Goal: Task Accomplishment & Management: Manage account settings

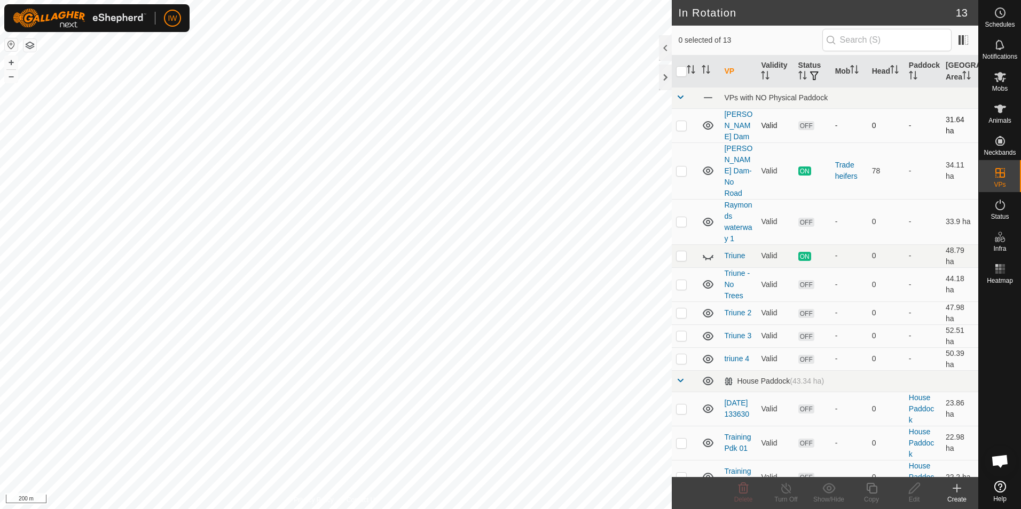
click at [679, 112] on td at bounding box center [685, 125] width 26 height 34
checkbox input "true"
click at [999, 22] on span "Schedules" at bounding box center [999, 24] width 30 height 6
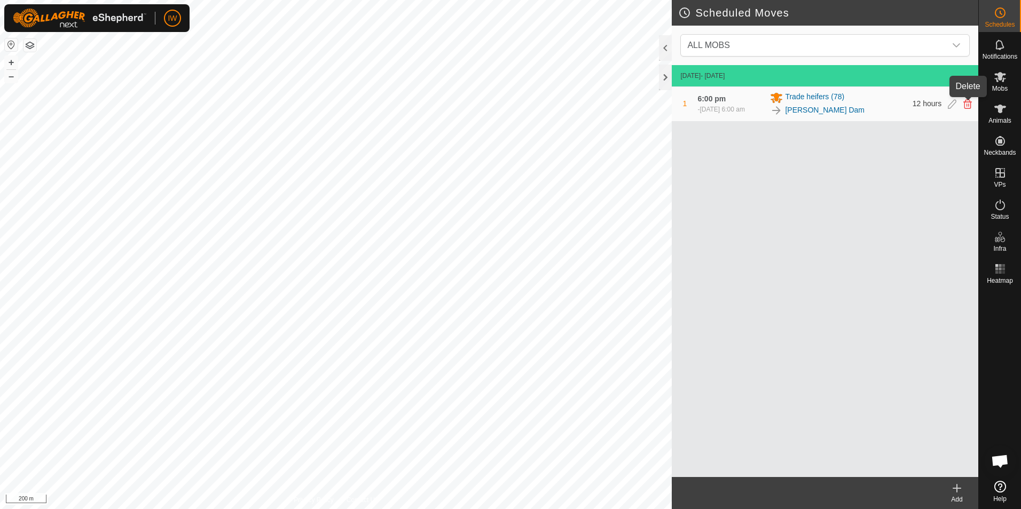
click at [967, 105] on icon at bounding box center [967, 104] width 9 height 10
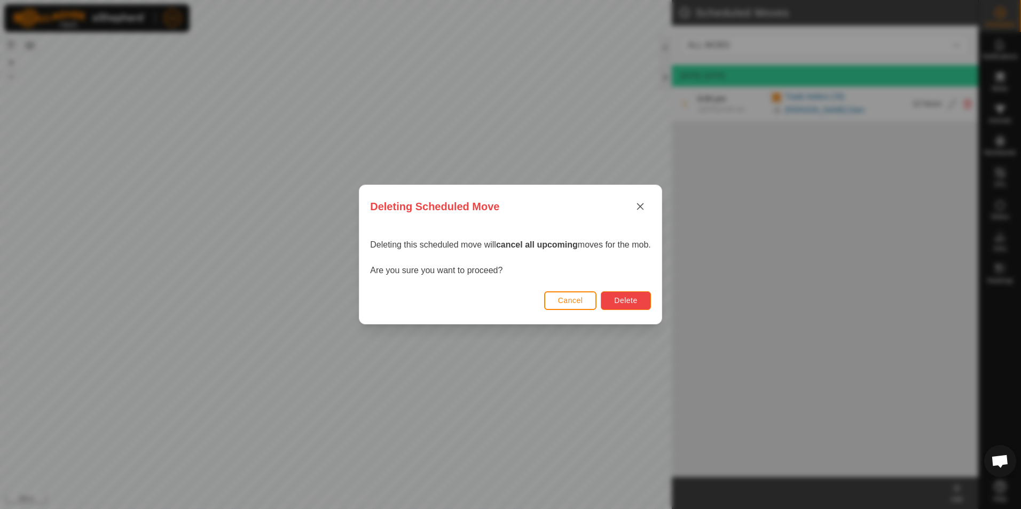
click at [617, 306] on button "Delete" at bounding box center [626, 300] width 50 height 19
